Goal: Information Seeking & Learning: Find specific fact

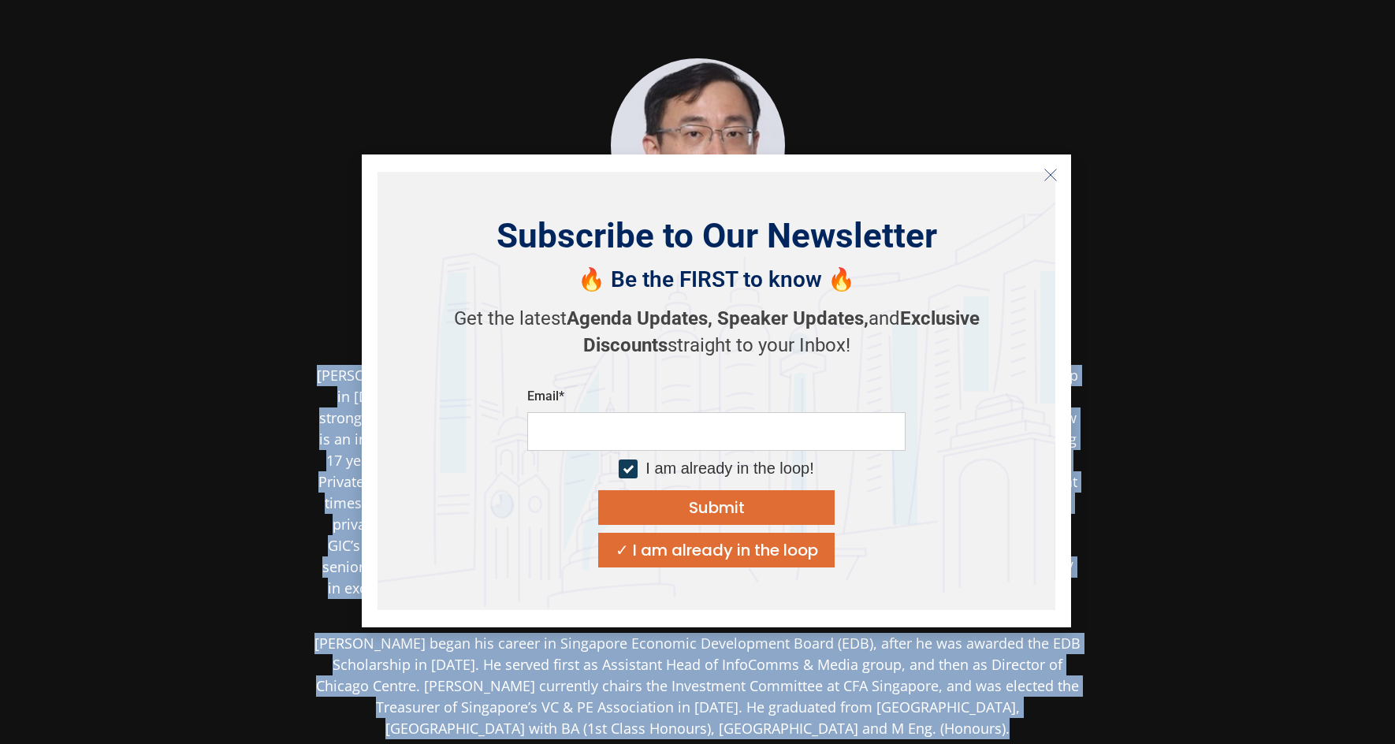
drag, startPoint x: 330, startPoint y: 371, endPoint x: 391, endPoint y: 384, distance: 62.2
click at [391, 384] on body "[PERSON_NAME] CEO Golden Vision Capital ([GEOGRAPHIC_DATA]) Yangzijiang Financi…" at bounding box center [697, 524] width 1395 height 1048
click at [1042, 173] on button "Close" at bounding box center [1050, 174] width 25 height 25
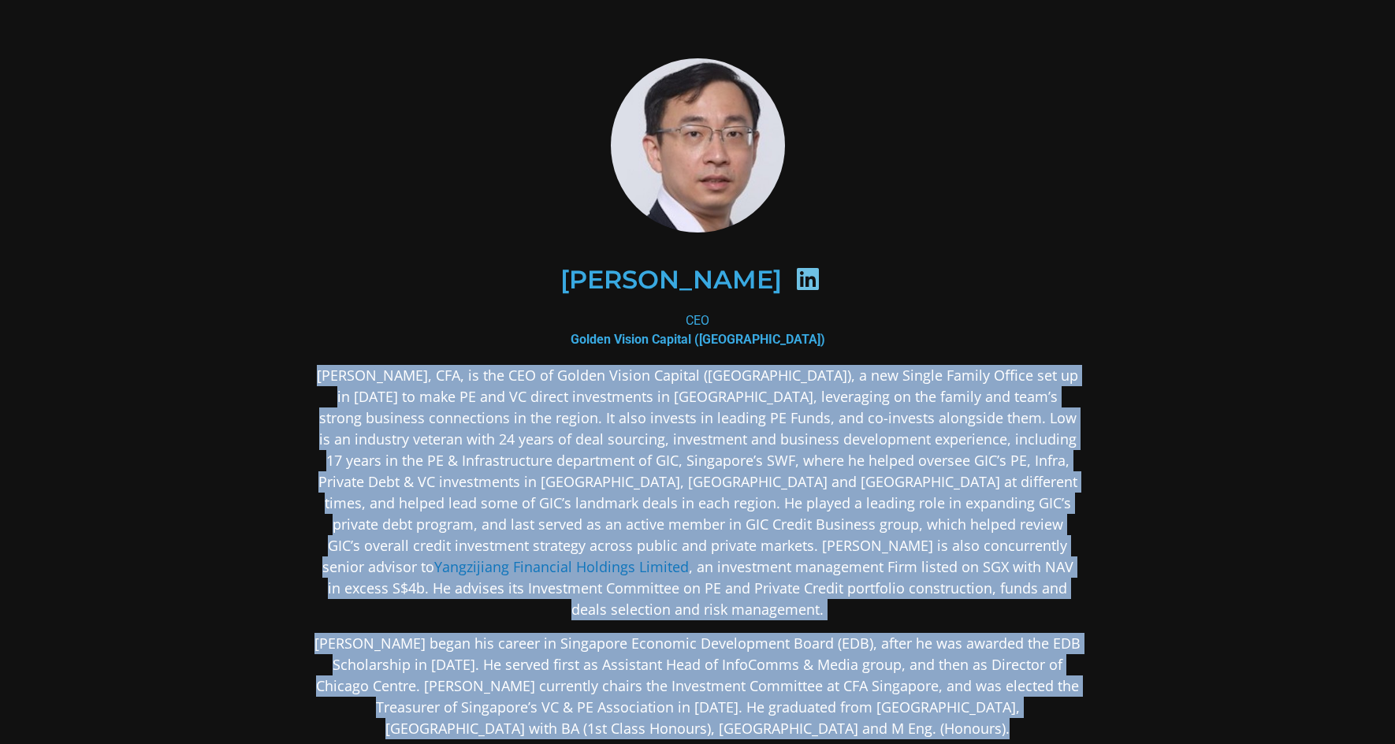
click at [400, 374] on p "[PERSON_NAME], CFA, is the CEO of Golden Vision Capital ([GEOGRAPHIC_DATA]), a …" at bounding box center [698, 492] width 766 height 255
click at [337, 371] on p "[PERSON_NAME], CFA, is the CEO of Golden Vision Capital ([GEOGRAPHIC_DATA]), a …" at bounding box center [698, 492] width 766 height 255
click at [330, 374] on p "[PERSON_NAME], CFA, is the CEO of Golden Vision Capital ([GEOGRAPHIC_DATA]), a …" at bounding box center [698, 492] width 766 height 255
click at [941, 634] on p "[PERSON_NAME] began his career in Singapore Economic Development Board (EDB), a…" at bounding box center [698, 686] width 766 height 106
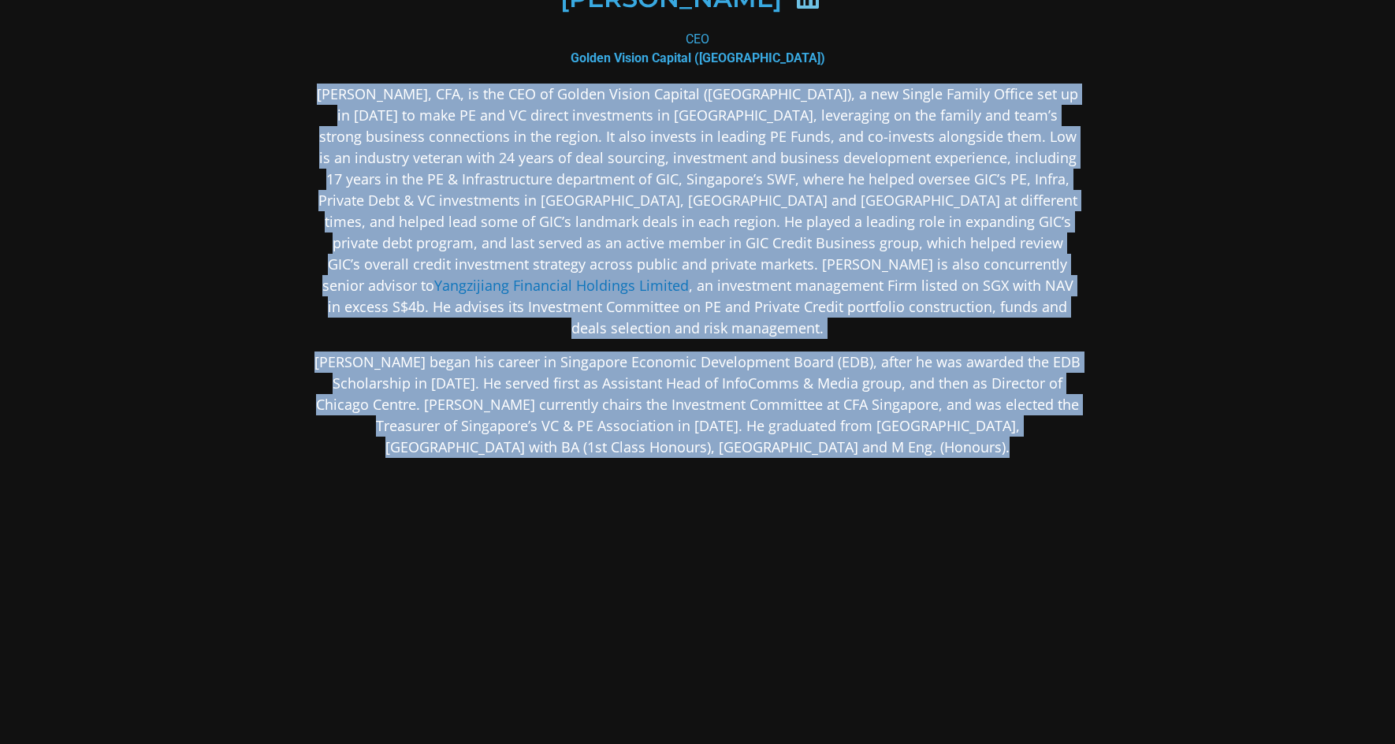
click at [776, 544] on div "[PERSON_NAME], CFA, is the CEO of Golden Vision Capital ([GEOGRAPHIC_DATA]), a …" at bounding box center [698, 396] width 766 height 624
copy body "Lore Ips, DOL, si ame CON ad Elitse Doeius Tempori (Utlaboree), d mag Aliqua En…"
click at [1242, 115] on section "[PERSON_NAME] CEO Golden Vision Capital ([GEOGRAPHIC_DATA]) Yangzijiang Financi…" at bounding box center [697, 242] width 1395 height 1047
